Goal: Task Accomplishment & Management: Complete application form

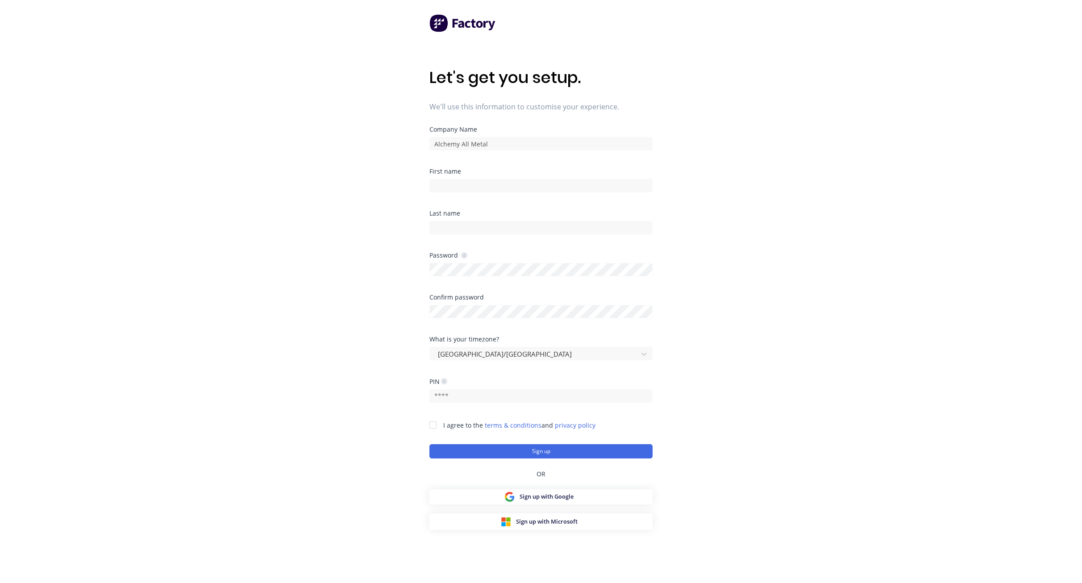
scroll to position [36, 0]
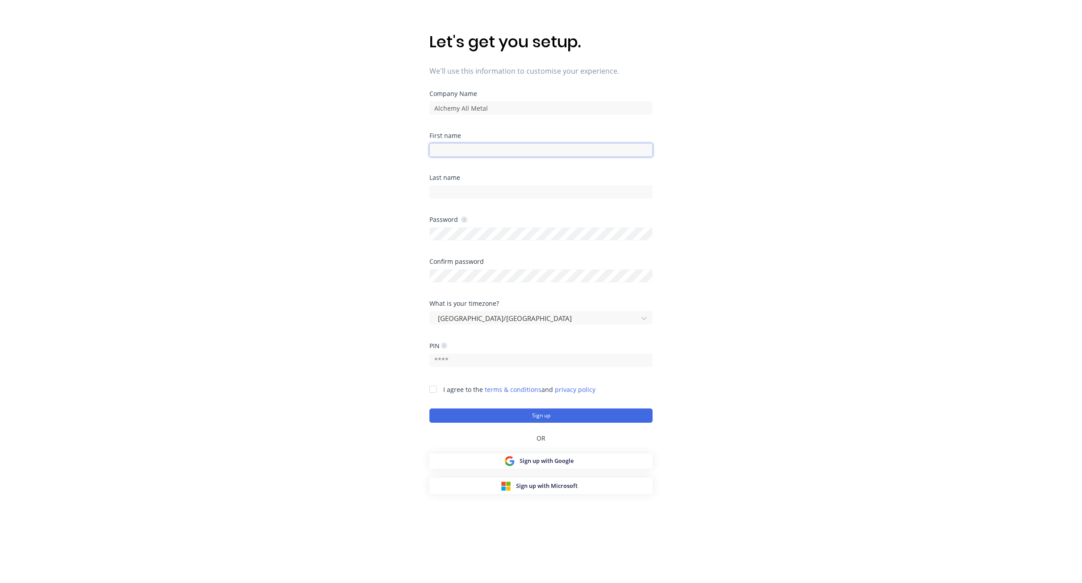
click at [487, 145] on input at bounding box center [540, 149] width 223 height 13
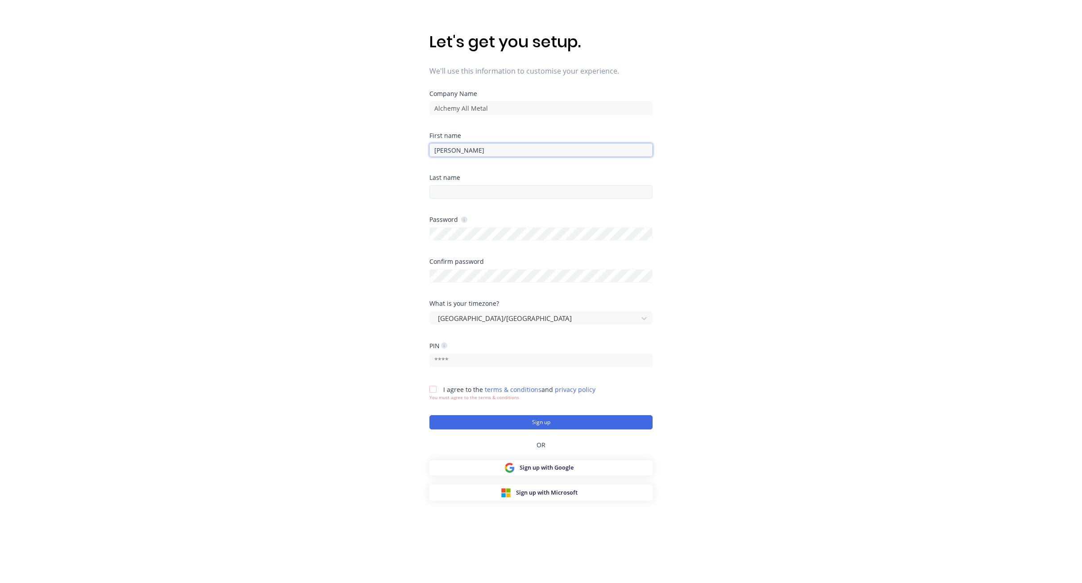
type input "[PERSON_NAME]"
click at [462, 191] on input at bounding box center [540, 191] width 223 height 13
type input "[PERSON_NAME]"
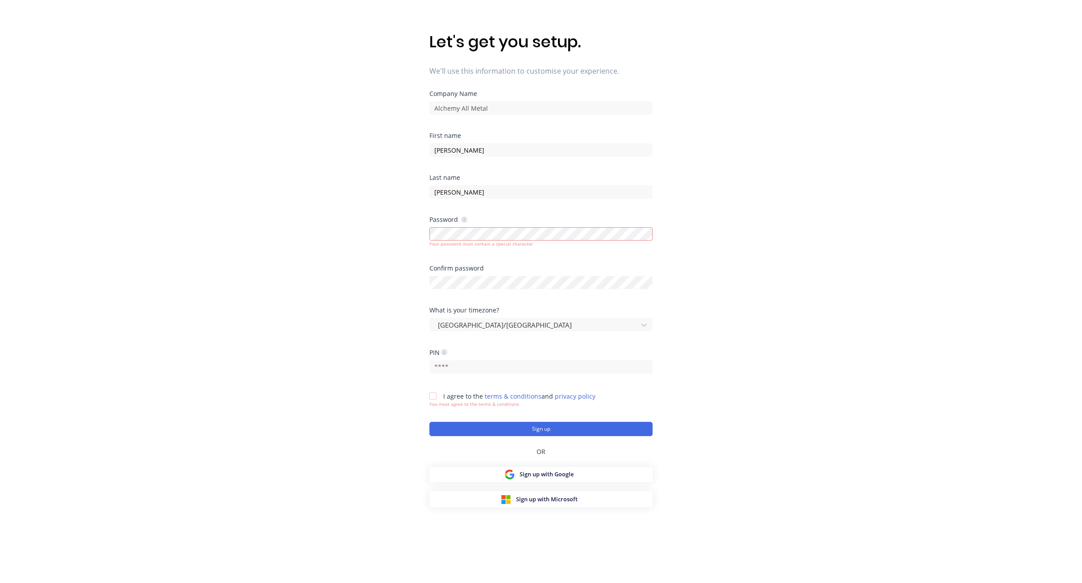
click at [432, 387] on div at bounding box center [433, 396] width 18 height 18
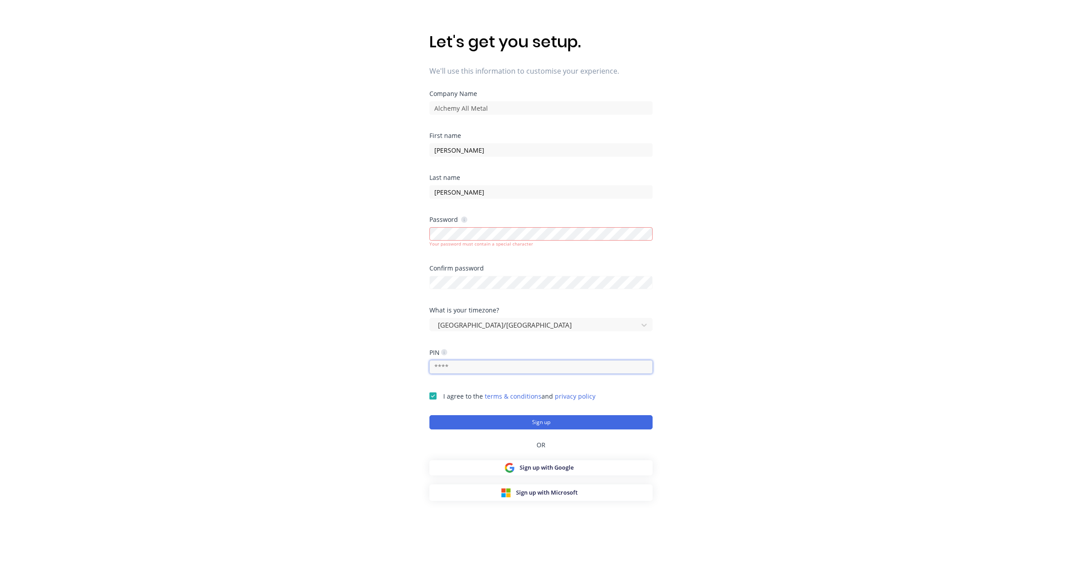
drag, startPoint x: 456, startPoint y: 366, endPoint x: 439, endPoint y: 365, distance: 17.0
click at [439, 365] on input "text" at bounding box center [540, 366] width 223 height 13
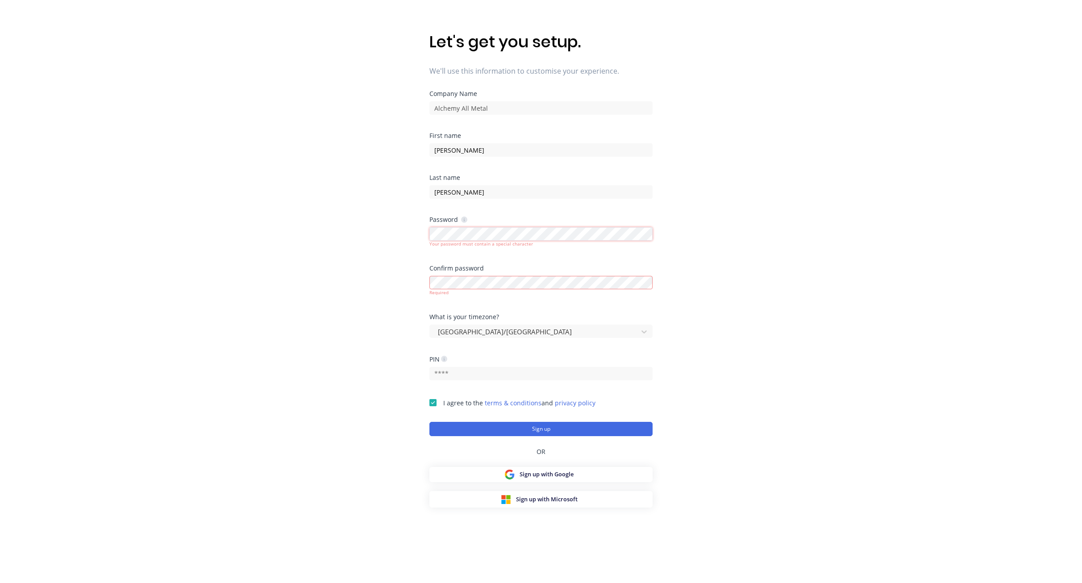
click at [426, 233] on div "Let's get you setup. We'll use this information to customise your experience. C…" at bounding box center [541, 273] width 1082 height 619
click at [420, 233] on div "Let's get you setup. We'll use this information to customise your experience. C…" at bounding box center [541, 273] width 1082 height 619
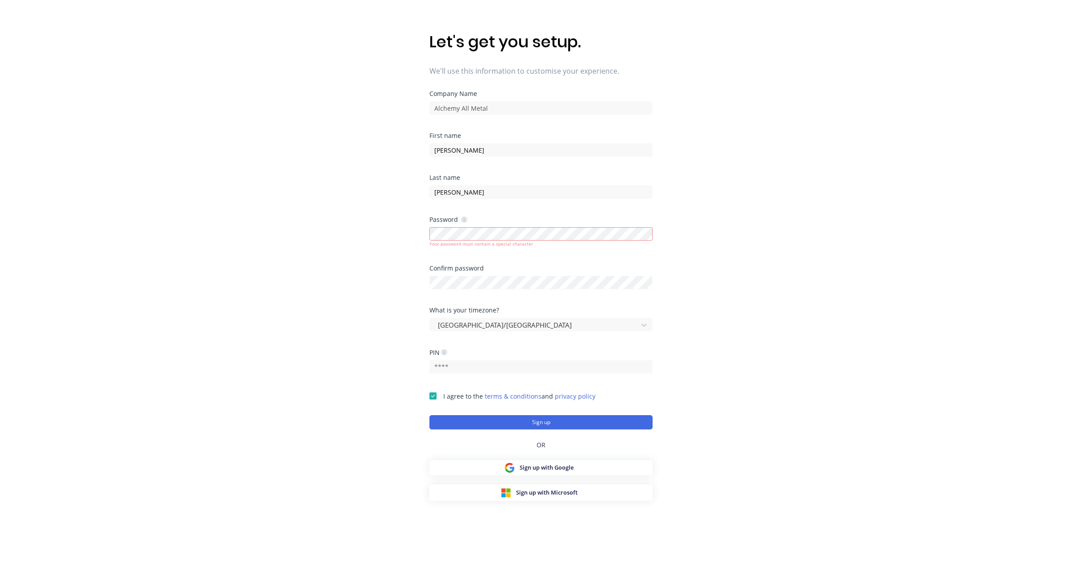
drag, startPoint x: 752, startPoint y: 307, endPoint x: 660, endPoint y: 296, distance: 91.7
click at [751, 307] on div "Let's get you setup. We'll use this information to customise your experience. C…" at bounding box center [541, 273] width 1082 height 619
click at [473, 366] on input "text" at bounding box center [540, 366] width 223 height 13
click at [469, 366] on input "text" at bounding box center [540, 366] width 223 height 13
click at [793, 375] on div "Let's get you setup. We'll use this information to customise your experience. C…" at bounding box center [541, 273] width 1082 height 619
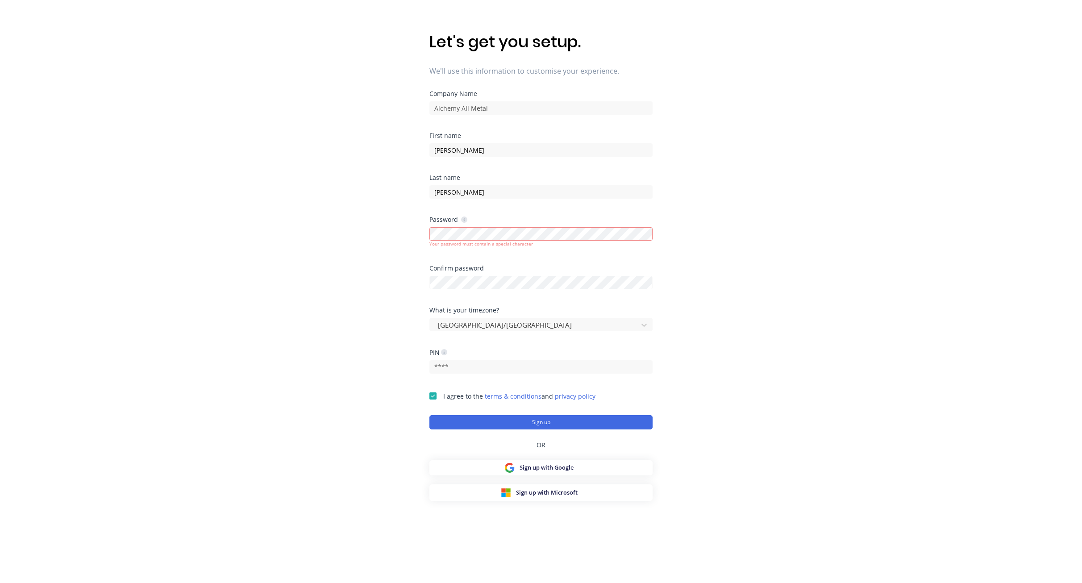
scroll to position [0, 0]
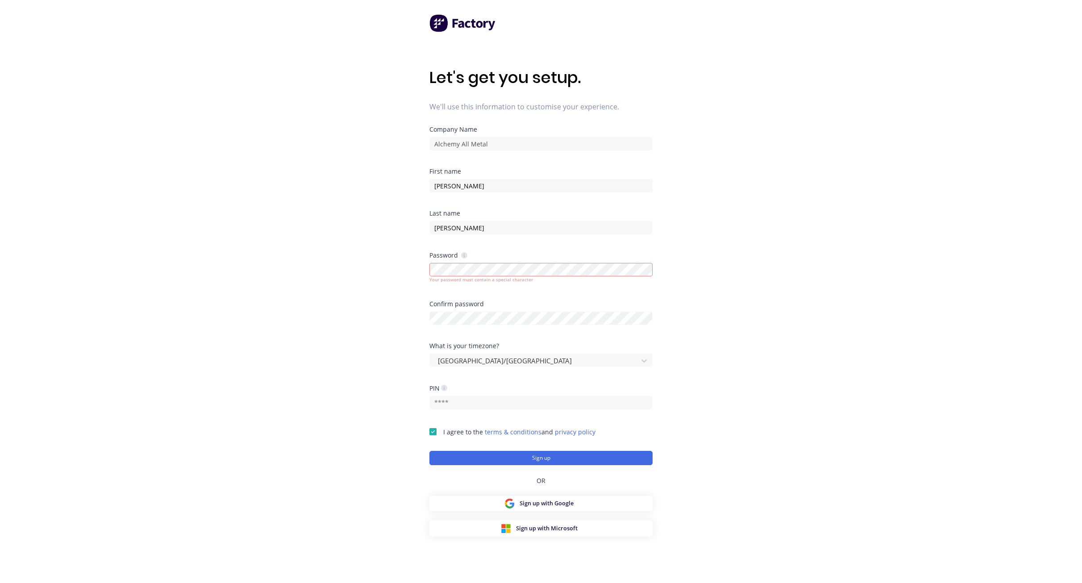
click at [572, 298] on div "Password Your password must contain a special character" at bounding box center [540, 276] width 223 height 49
click at [519, 336] on div "Confirm password" at bounding box center [540, 322] width 223 height 42
click at [716, 281] on div "Let's get you setup. We'll use this information to customise your experience. C…" at bounding box center [541, 309] width 1082 height 619
drag, startPoint x: 578, startPoint y: 458, endPoint x: 502, endPoint y: 362, distance: 122.3
click at [578, 502] on div "Company Name Alchemy All Metal First name [PERSON_NAME] Last name [PERSON_NAME]…" at bounding box center [540, 331] width 223 height 410
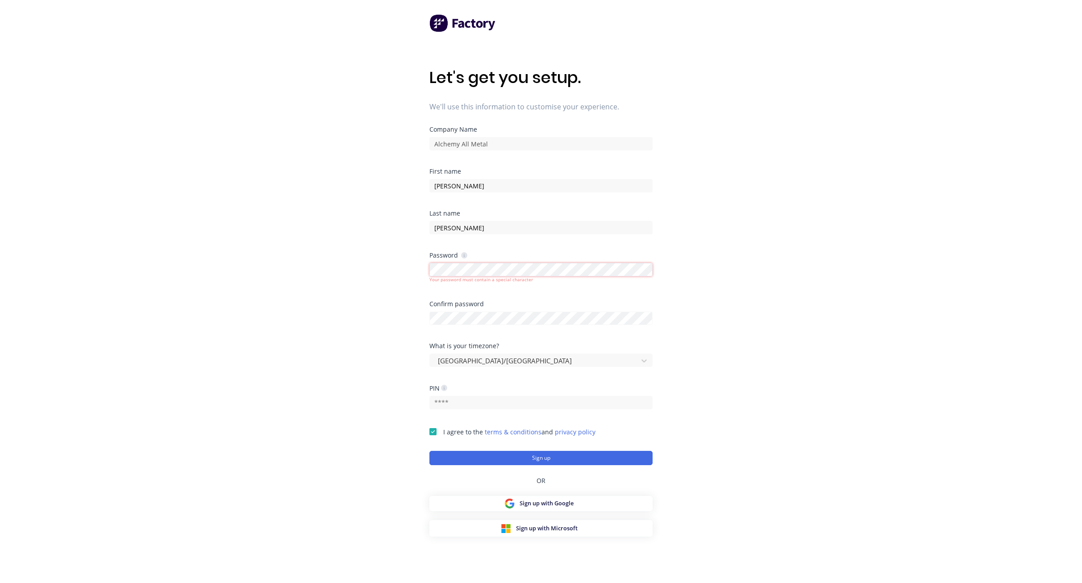
click at [421, 271] on div "Let's get you setup. We'll use this information to customise your experience. C…" at bounding box center [541, 309] width 1082 height 619
click at [558, 299] on div "Password Your password must contain a special character" at bounding box center [540, 276] width 223 height 49
click at [545, 332] on div "Confirm password" at bounding box center [540, 322] width 223 height 42
click at [569, 293] on div "Password Your password must contain a special character" at bounding box center [540, 276] width 223 height 49
click at [661, 307] on div "Let's get you setup. We'll use this information to customise your experience. C…" at bounding box center [541, 309] width 1082 height 619
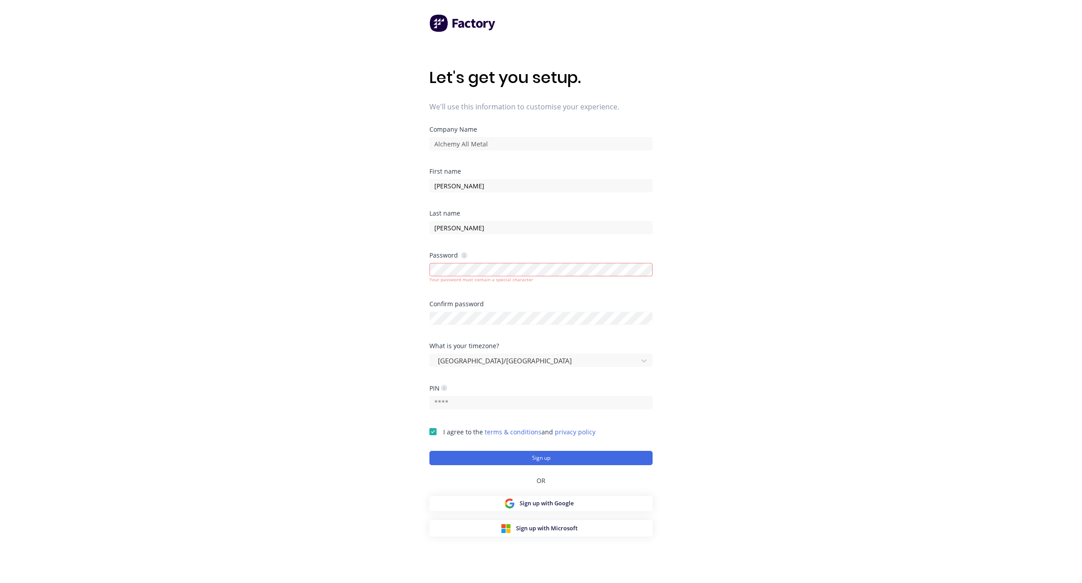
click at [839, 321] on div "Let's get you setup. We'll use this information to customise your experience. C…" at bounding box center [541, 309] width 1082 height 619
click at [834, 304] on div "Let's get you setup. We'll use this information to customise your experience. C…" at bounding box center [541, 309] width 1082 height 619
click at [532, 342] on div "Confirm password" at bounding box center [540, 322] width 223 height 42
click at [507, 297] on div "Password Your password must contain a special character" at bounding box center [540, 276] width 223 height 49
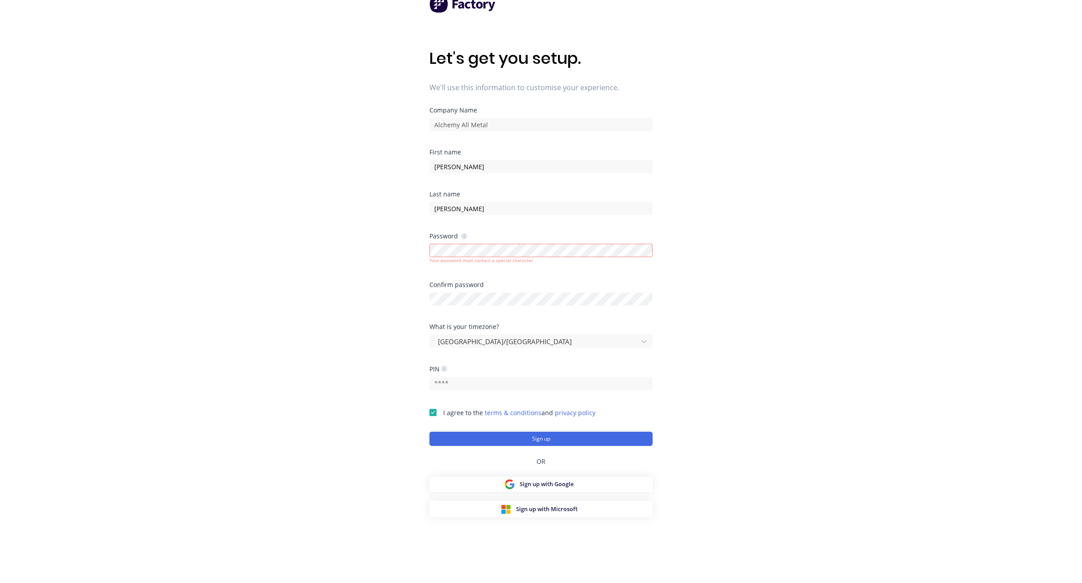
scroll to position [36, 0]
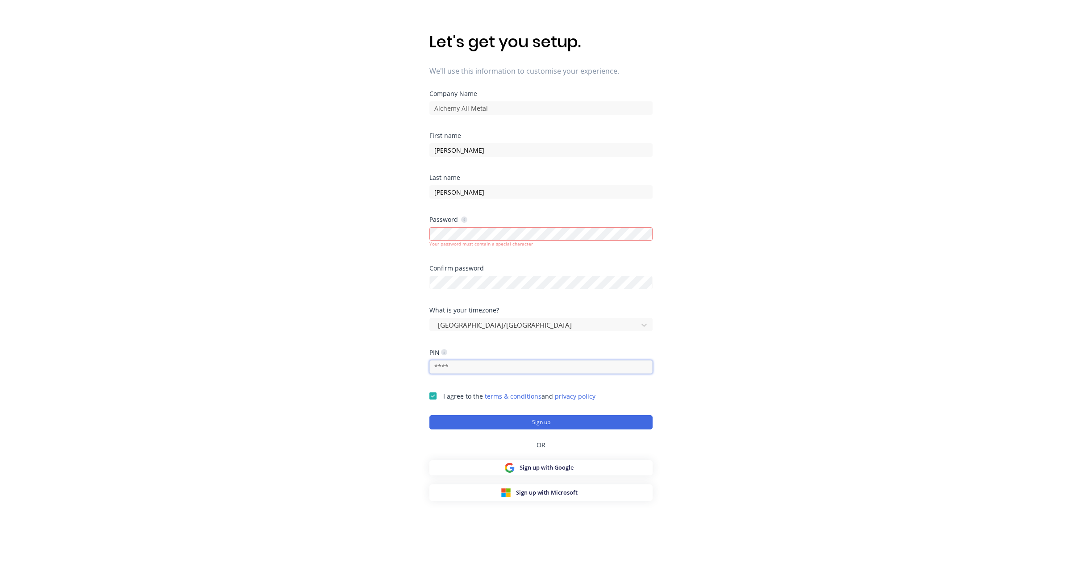
click at [496, 372] on input "text" at bounding box center [540, 366] width 223 height 13
drag, startPoint x: 473, startPoint y: 370, endPoint x: 438, endPoint y: 365, distance: 35.2
click at [438, 365] on input "text" at bounding box center [540, 366] width 223 height 13
drag, startPoint x: 448, startPoint y: 365, endPoint x: 426, endPoint y: 367, distance: 22.0
click at [426, 367] on div "Let's get you setup. We'll use this information to customise your experience. C…" at bounding box center [541, 273] width 1082 height 619
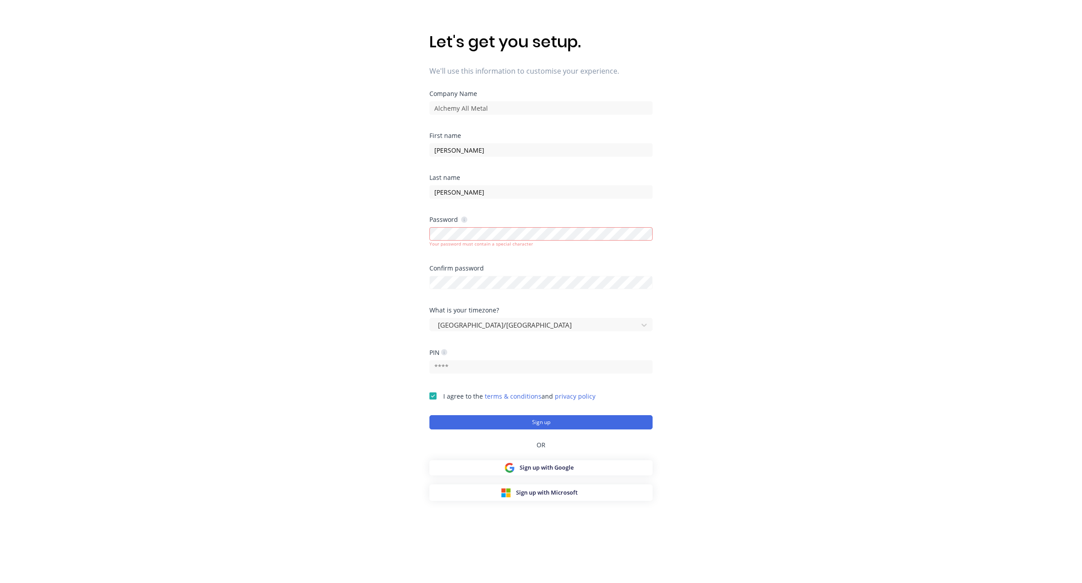
click at [494, 351] on div "PIN" at bounding box center [540, 352] width 223 height 6
click at [419, 280] on div "Let's get you setup. We'll use this information to customise your experience. C…" at bounding box center [541, 273] width 1082 height 619
drag, startPoint x: 427, startPoint y: 282, endPoint x: 386, endPoint y: 296, distance: 42.8
click at [386, 296] on div "Let's get you setup. We'll use this information to customise your experience. C…" at bounding box center [541, 273] width 1082 height 619
drag, startPoint x: 422, startPoint y: 284, endPoint x: 672, endPoint y: 294, distance: 249.7
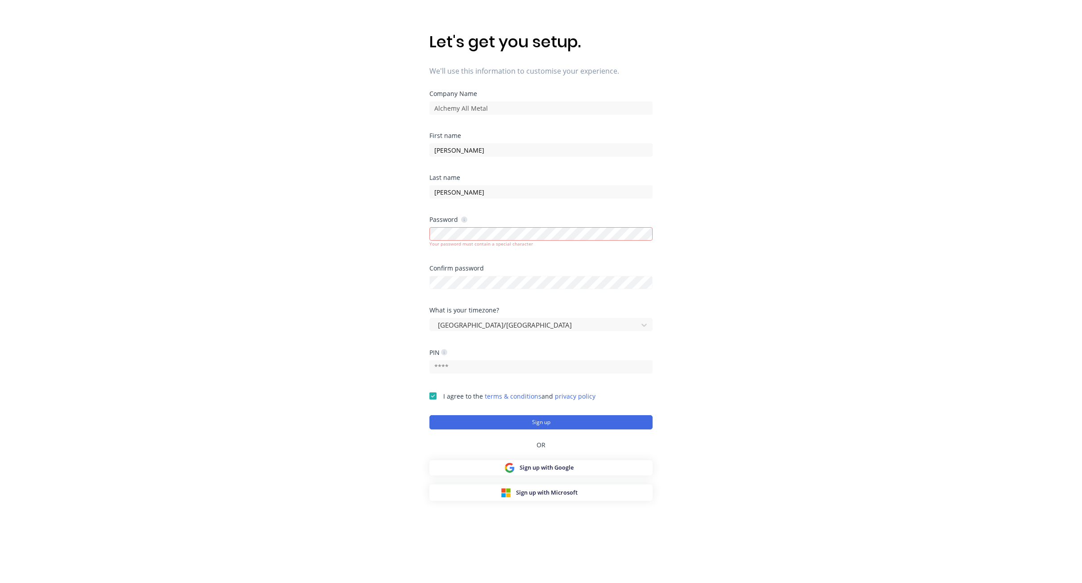
click at [672, 294] on div "Let's get you setup. We'll use this information to customise your experience. C…" at bounding box center [541, 273] width 1082 height 619
click at [428, 282] on div "Let's get you setup. We'll use this information to customise your experience. C…" at bounding box center [541, 273] width 1082 height 619
click at [557, 257] on div "Password Your password must contain a special character" at bounding box center [540, 240] width 223 height 49
drag, startPoint x: 518, startPoint y: 274, endPoint x: 759, endPoint y: 338, distance: 249.4
click at [759, 338] on div "Let's get you setup. We'll use this information to customise your experience. C…" at bounding box center [541, 273] width 1082 height 619
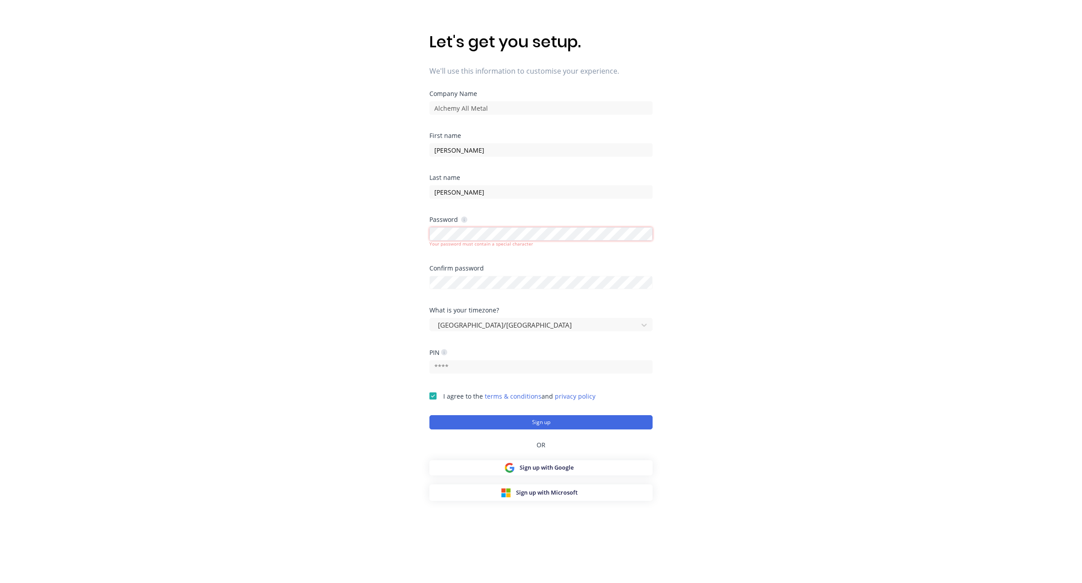
click at [411, 233] on div "Let's get you setup. We'll use this information to customise your experience. C…" at bounding box center [541, 273] width 1082 height 619
click at [746, 272] on div "Let's get you setup. We'll use this information to customise your experience. C…" at bounding box center [541, 273] width 1082 height 619
click at [425, 231] on div "Let's get you setup. We'll use this information to customise your experience. C…" at bounding box center [541, 273] width 1082 height 619
click at [426, 275] on div "Let's get you setup. We'll use this information to customise your experience. C…" at bounding box center [541, 273] width 1082 height 619
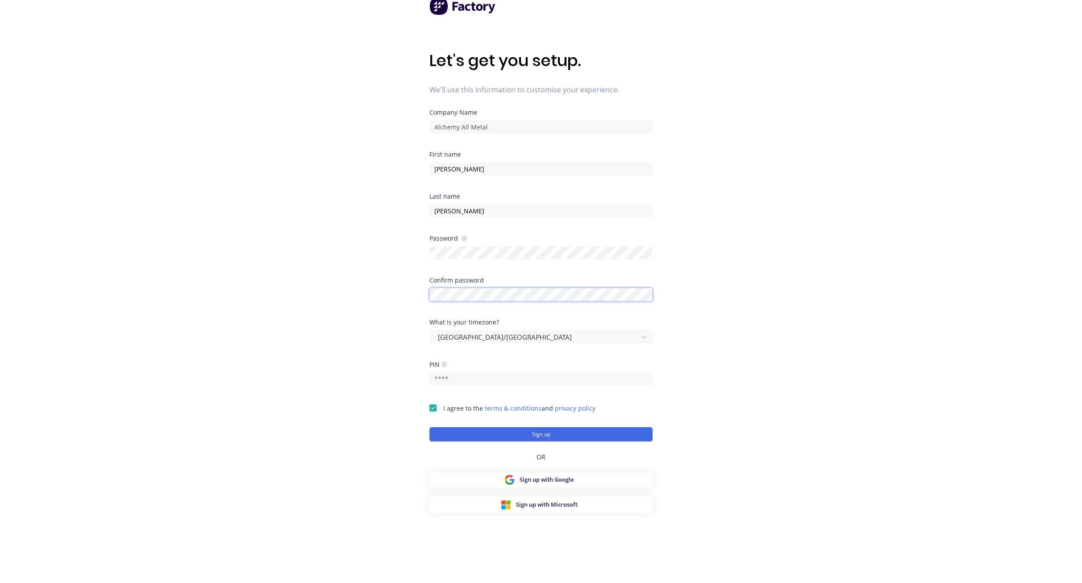
scroll to position [0, 0]
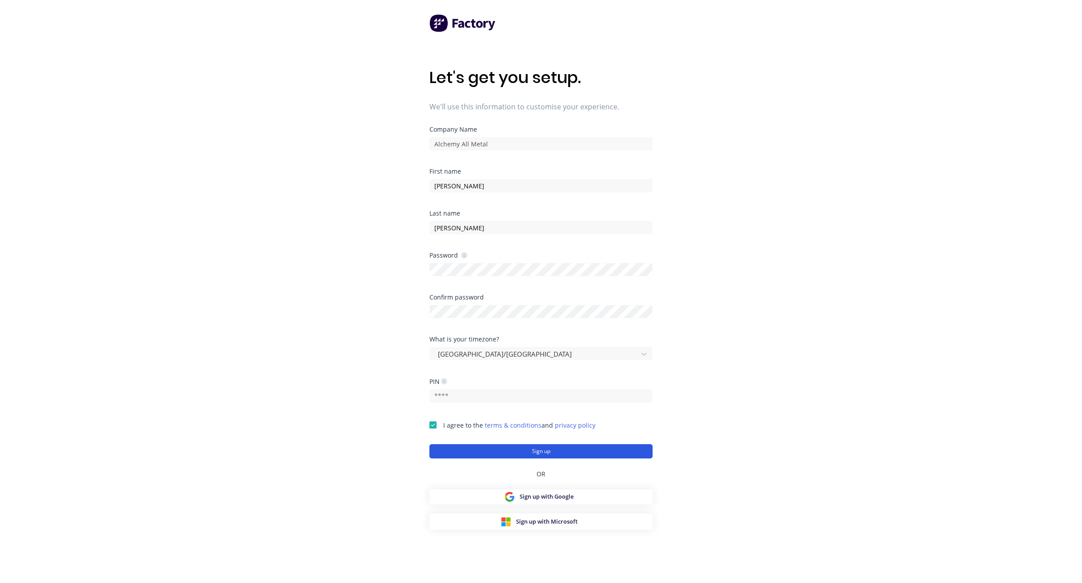
click at [546, 449] on button "Sign up" at bounding box center [540, 451] width 223 height 14
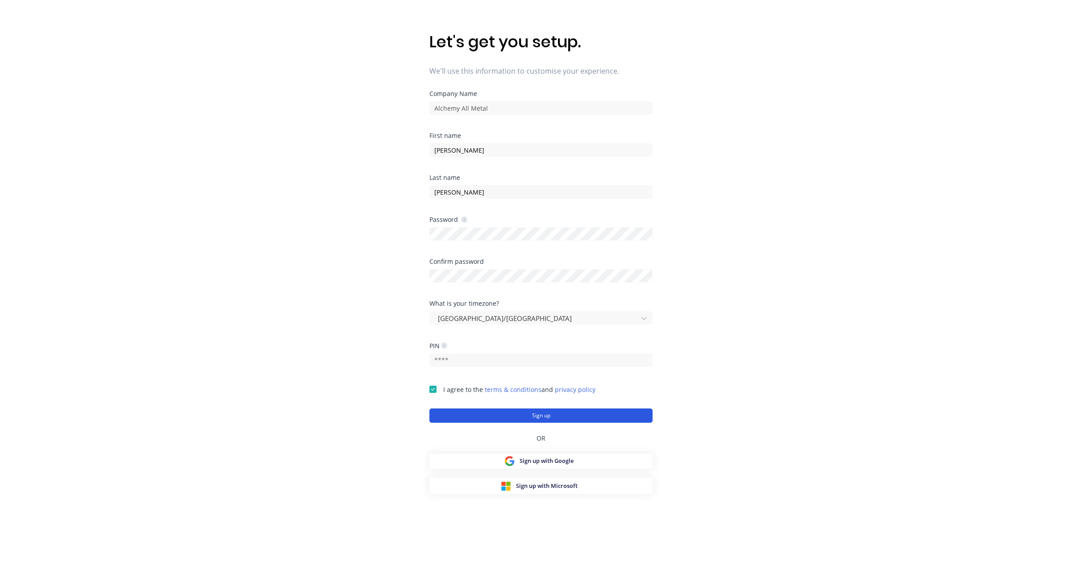
click at [548, 417] on button "Sign up" at bounding box center [540, 415] width 223 height 14
click at [544, 419] on button "Sign up" at bounding box center [540, 415] width 223 height 14
